Goal: Task Accomplishment & Management: Use online tool/utility

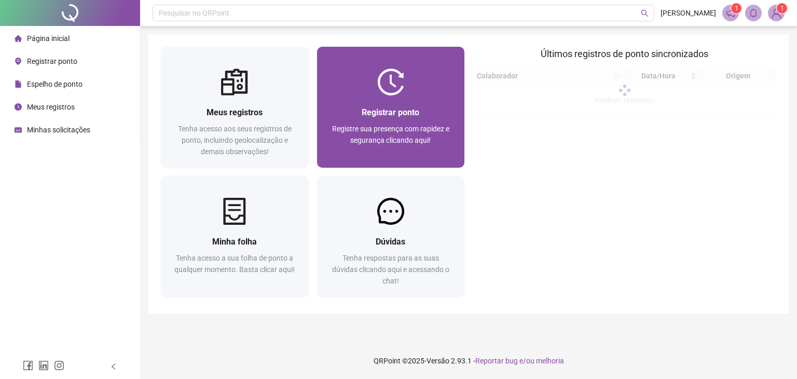
click at [385, 109] on span "Registrar ponto" at bounding box center [390, 112] width 58 height 10
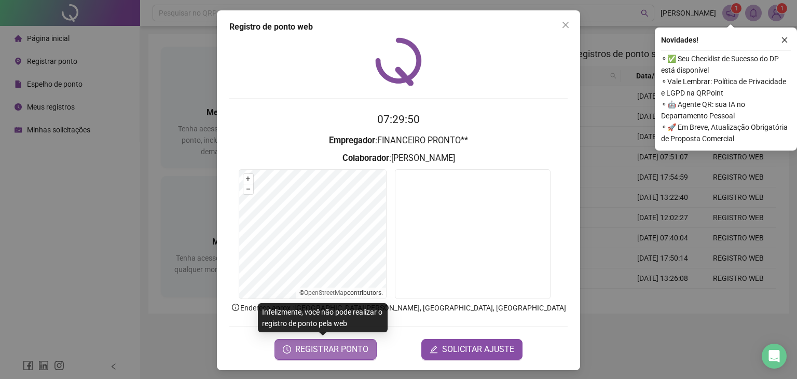
click at [332, 348] on span "REGISTRAR PONTO" at bounding box center [331, 349] width 73 height 12
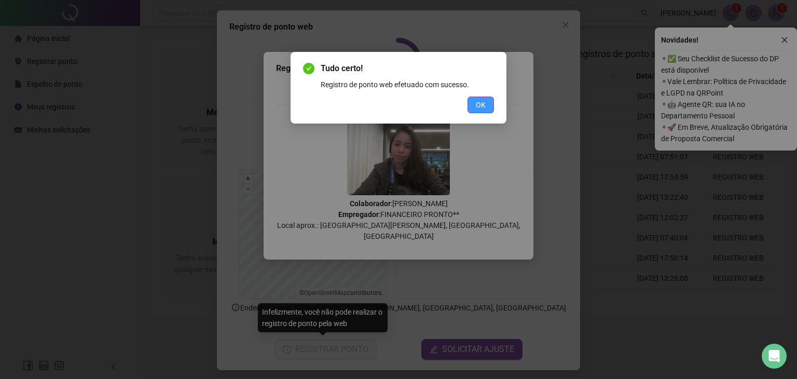
click at [485, 107] on span "OK" at bounding box center [481, 104] width 10 height 11
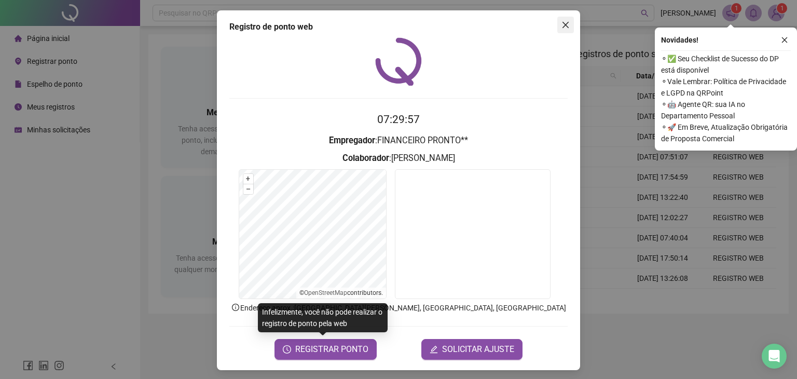
click at [564, 21] on icon "close" at bounding box center [565, 25] width 8 height 8
